Goal: Navigation & Orientation: Find specific page/section

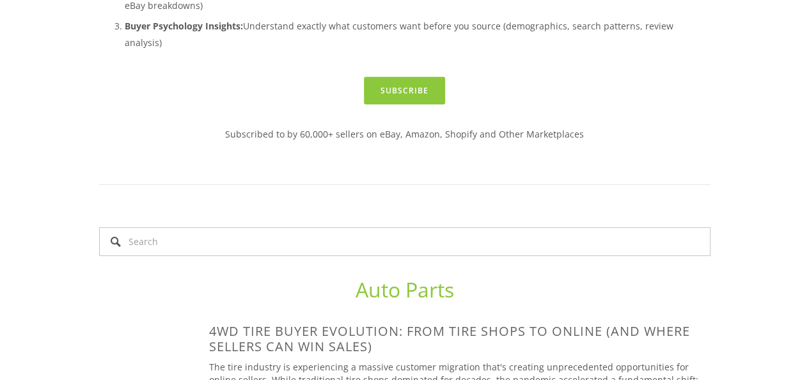
scroll to position [244, 0]
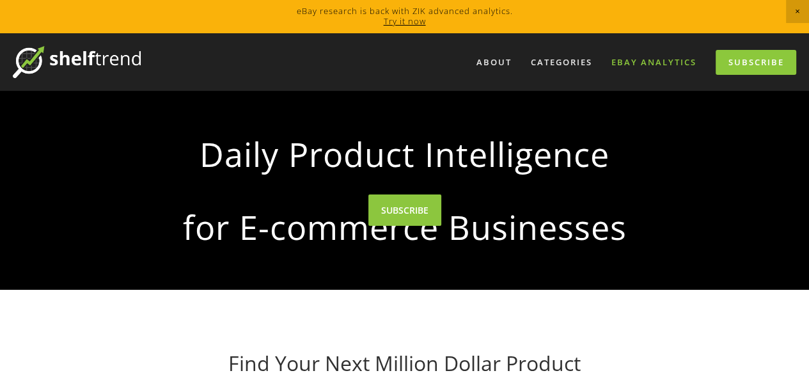
click at [651, 58] on link "eBay Analytics" at bounding box center [654, 62] width 102 height 21
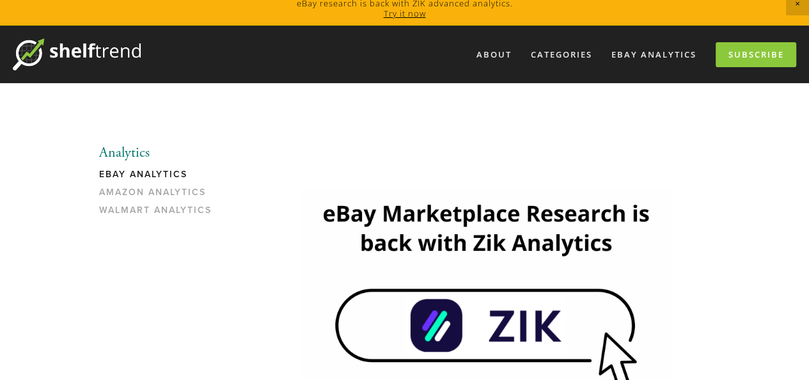
scroll to position [5, 0]
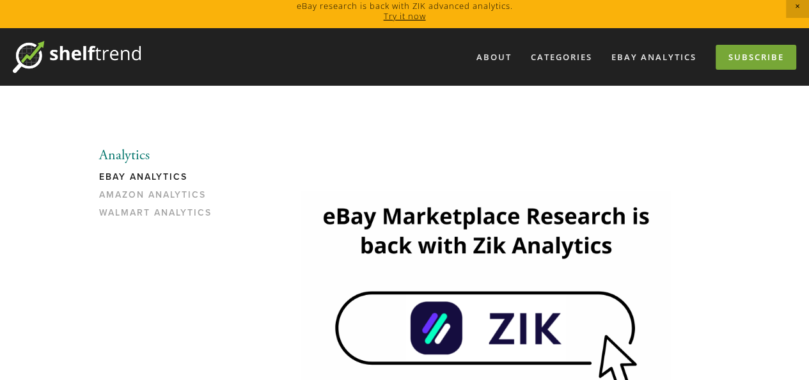
click at [749, 51] on link "Subscribe" at bounding box center [756, 57] width 81 height 25
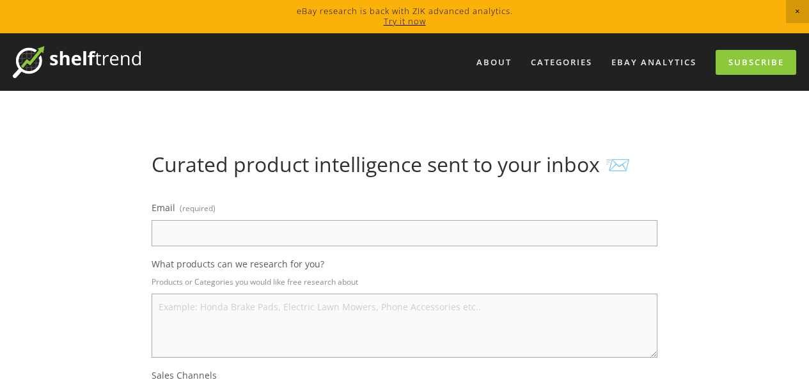
click at [237, 223] on input "Email (required)" at bounding box center [405, 233] width 506 height 26
click at [653, 56] on link "eBay Analytics" at bounding box center [654, 62] width 102 height 21
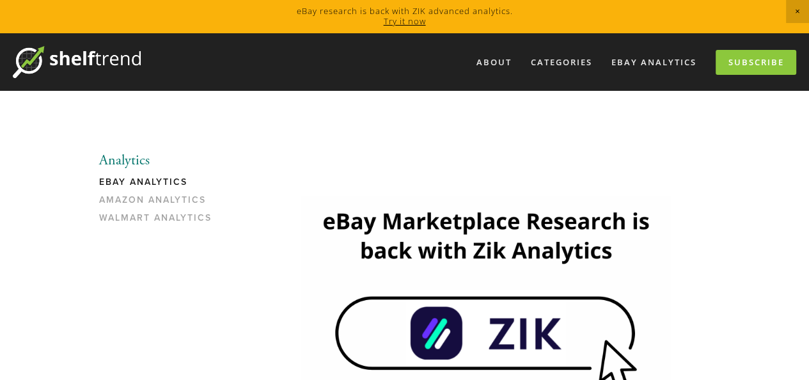
click at [446, 345] on img at bounding box center [486, 300] width 370 height 208
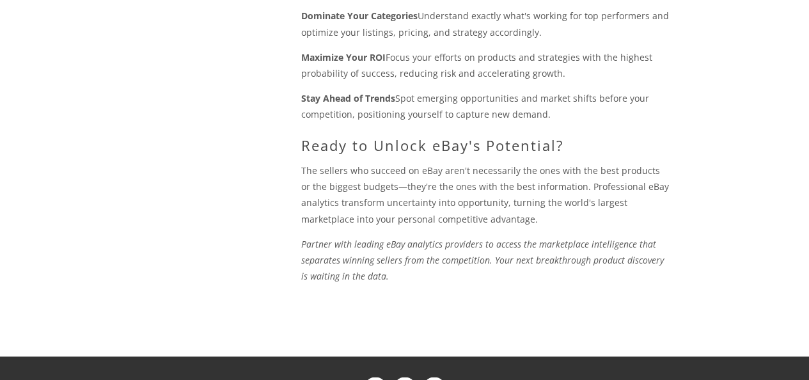
scroll to position [1645, 0]
